Goal: Navigation & Orientation: Find specific page/section

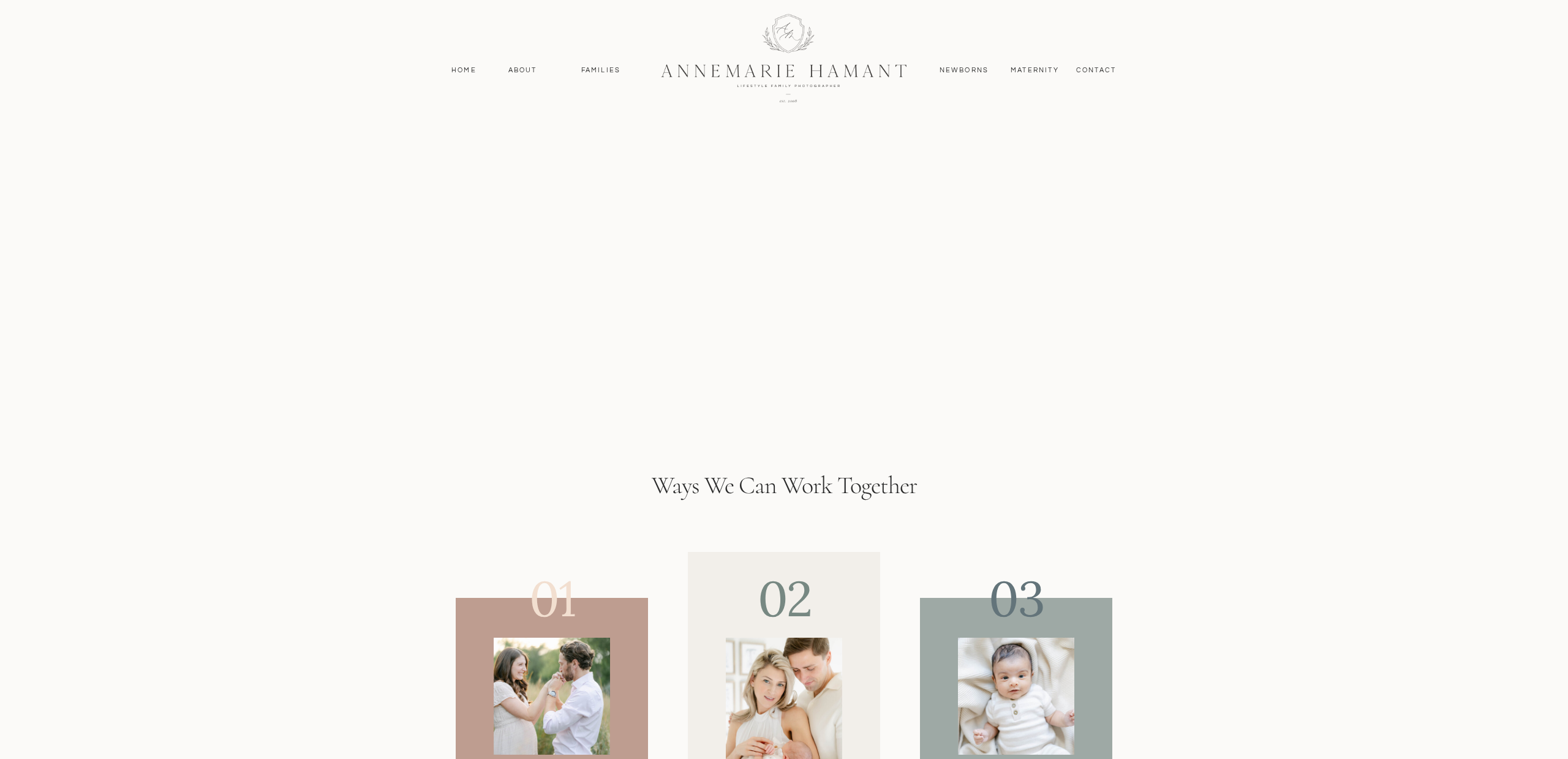
scroll to position [4152, 0]
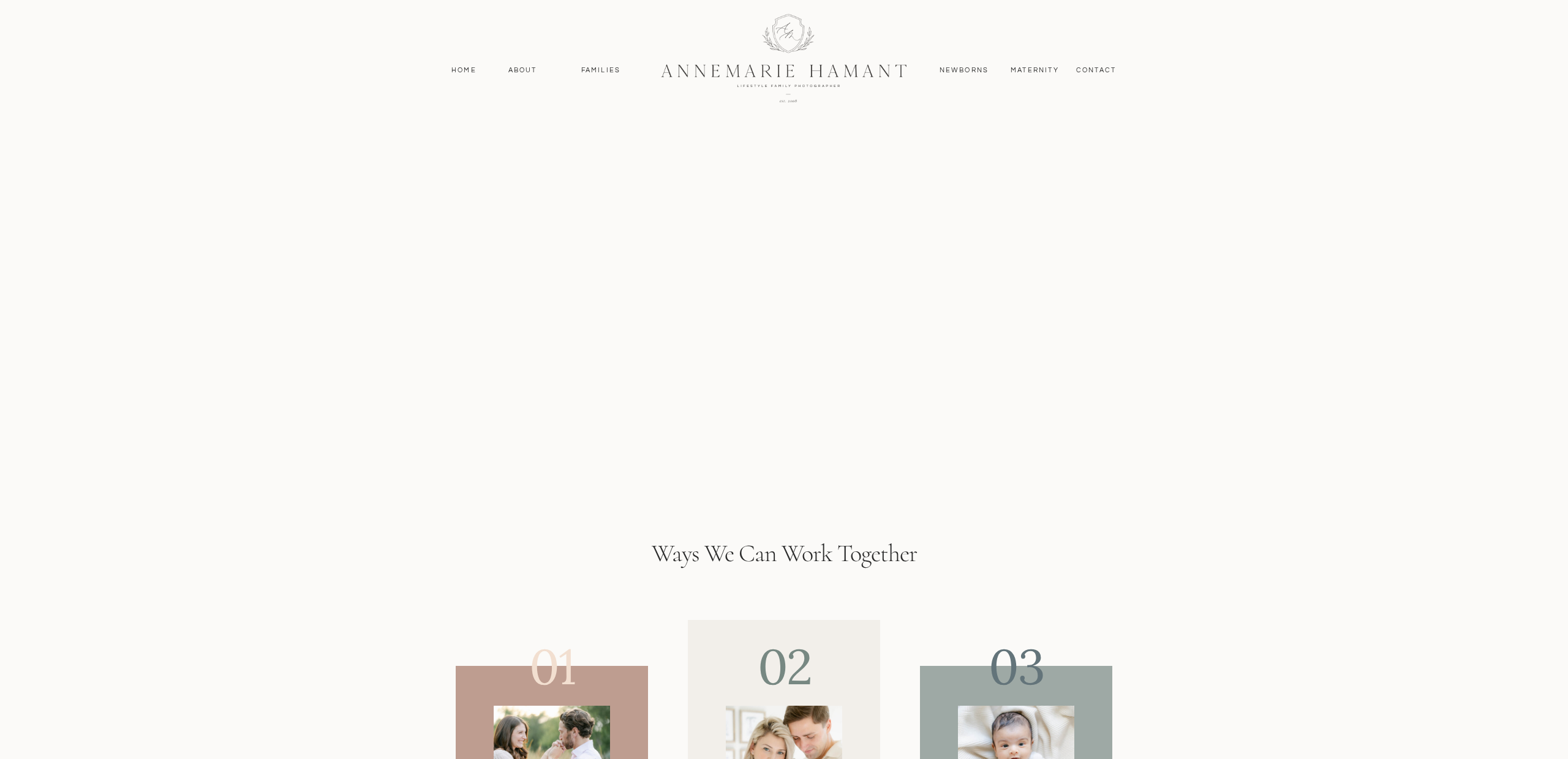
scroll to position [3988, 0]
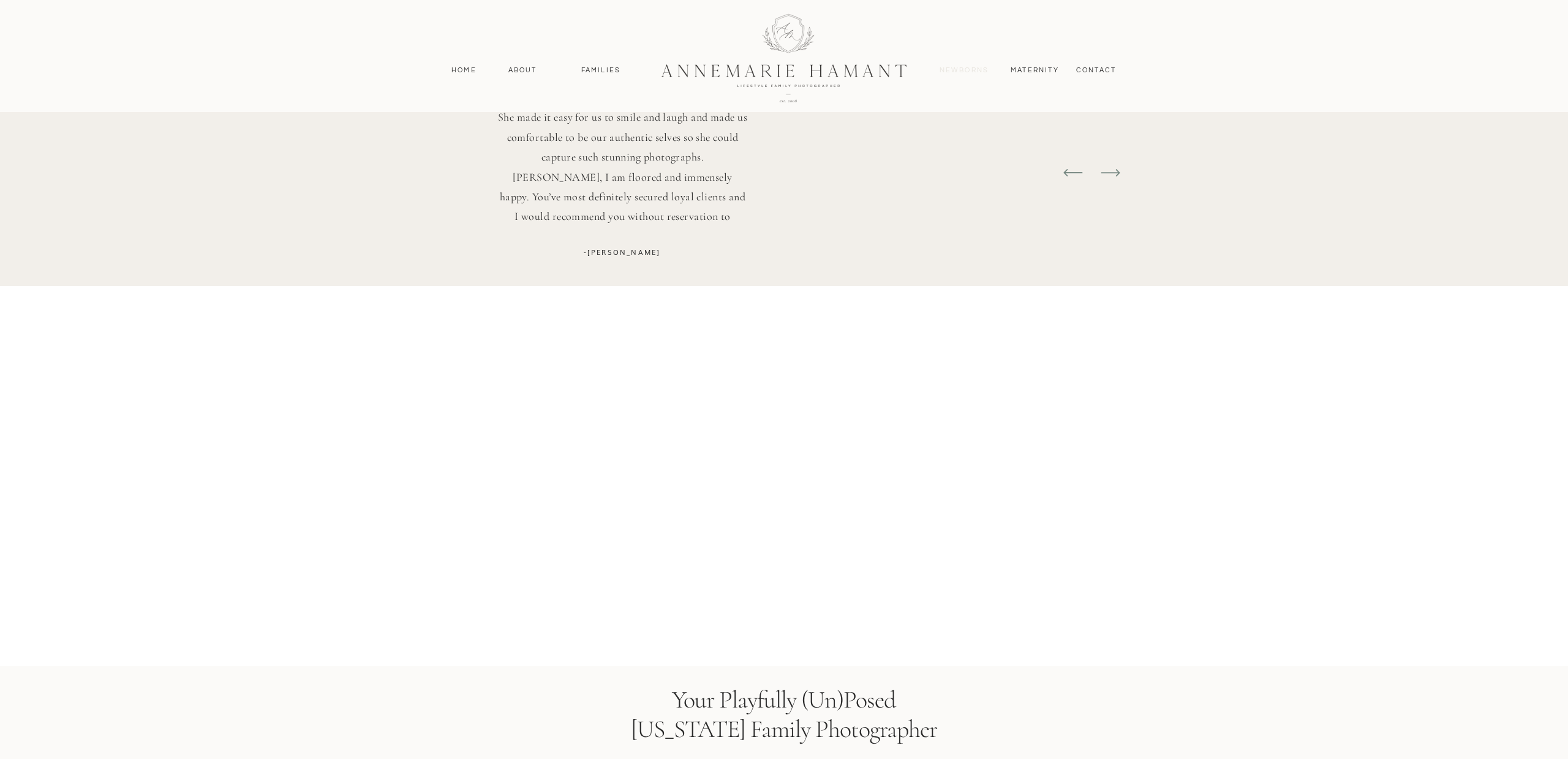
scroll to position [4010, 0]
click at [963, 72] on nav "Newborns" at bounding box center [963, 70] width 59 height 11
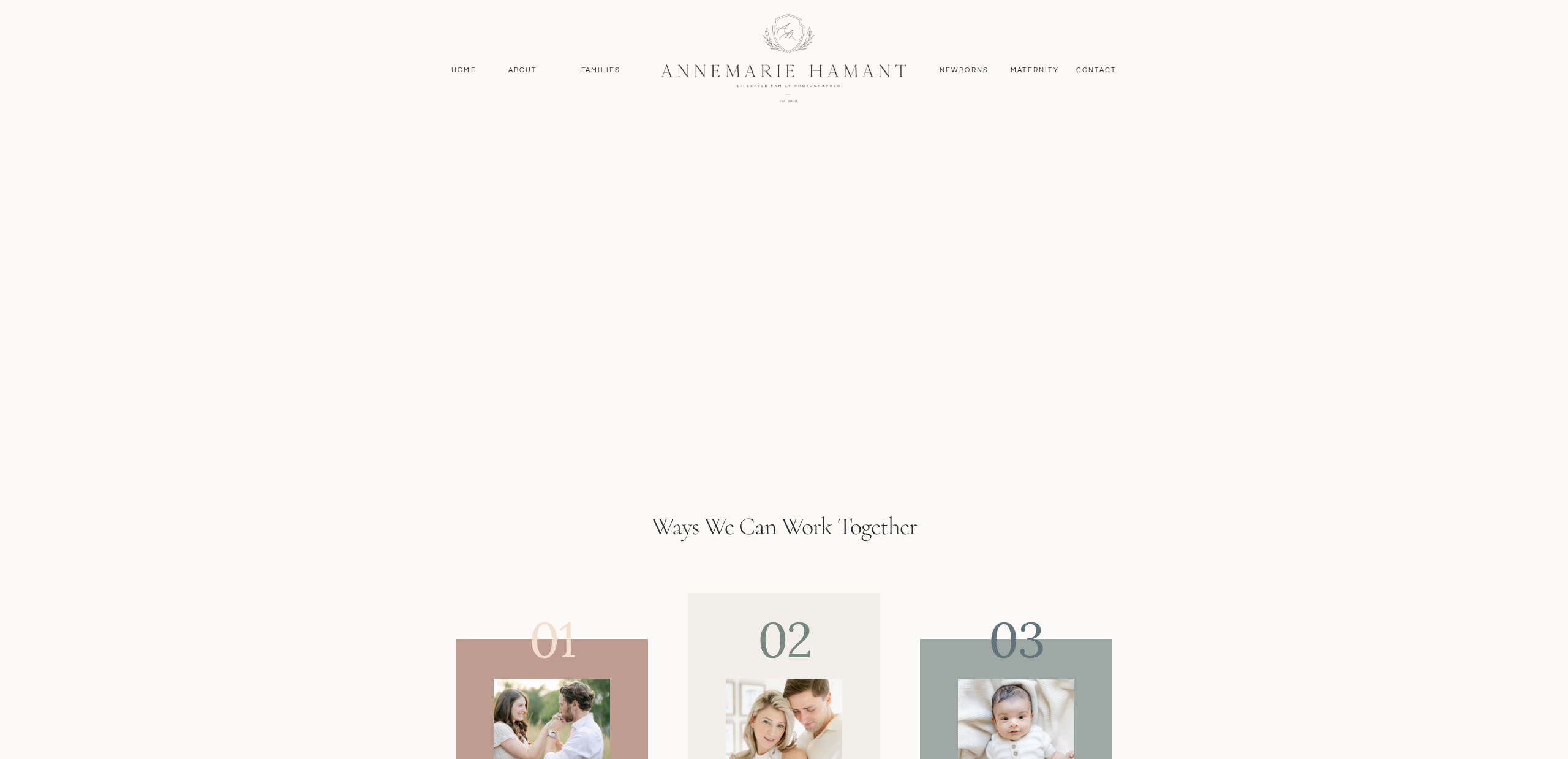
scroll to position [4077, 0]
